Goal: Transaction & Acquisition: Book appointment/travel/reservation

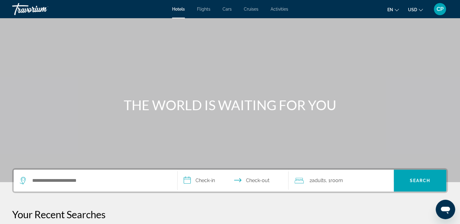
click at [37, 105] on div "THE WORLD IS WAITING FOR YOU" at bounding box center [230, 105] width 460 height 16
